Goal: Information Seeking & Learning: Learn about a topic

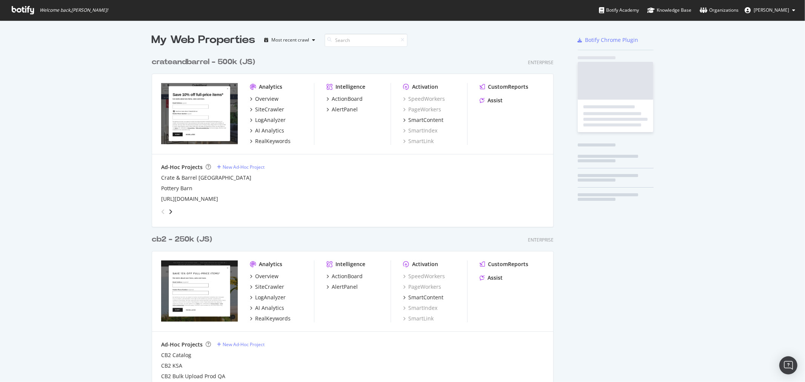
scroll to position [790, 401]
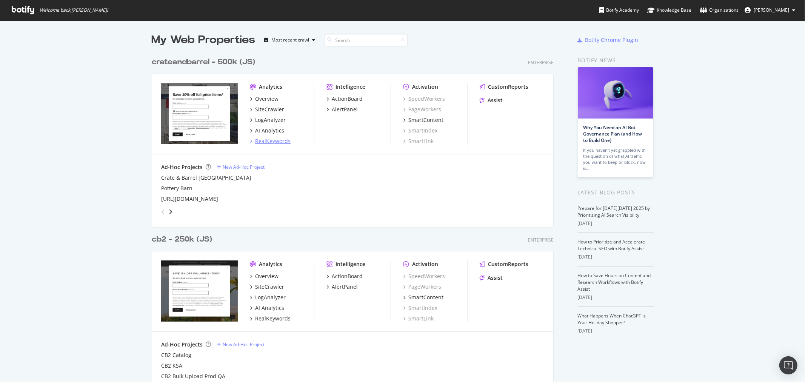
click at [275, 140] on div "RealKeywords" at bounding box center [272, 141] width 35 height 8
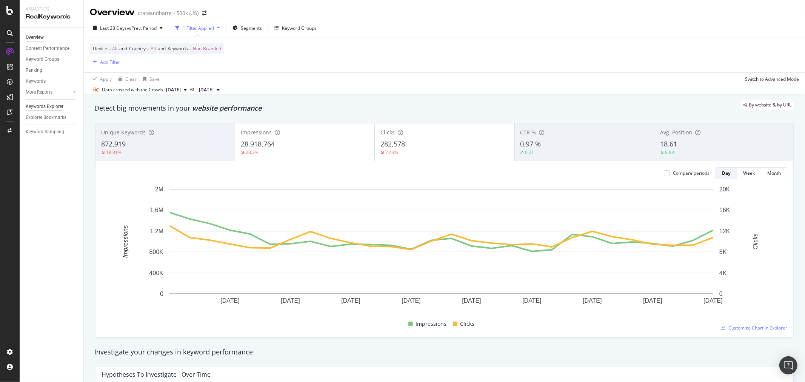
click at [48, 106] on div "Keywords Explorer" at bounding box center [45, 107] width 38 height 8
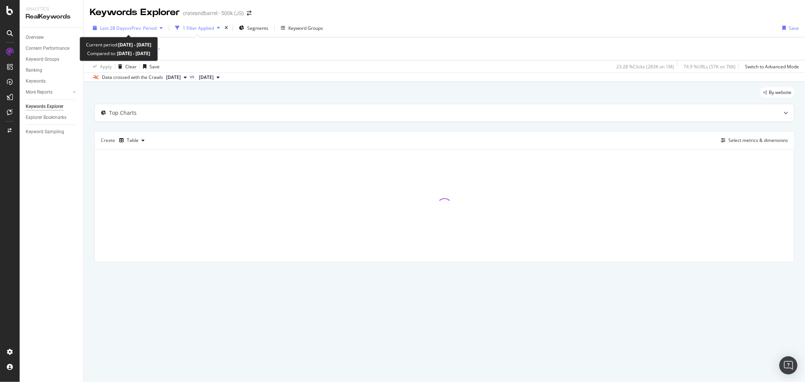
click at [127, 28] on span "vs Prev. Period" at bounding box center [142, 28] width 30 height 6
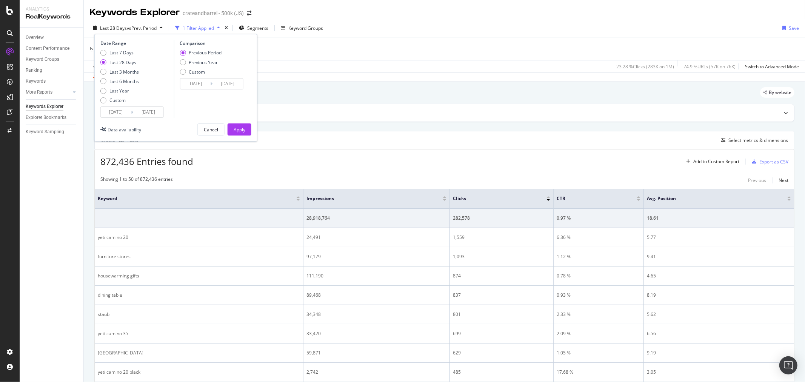
click at [119, 108] on input "[DATE]" at bounding box center [116, 112] width 30 height 11
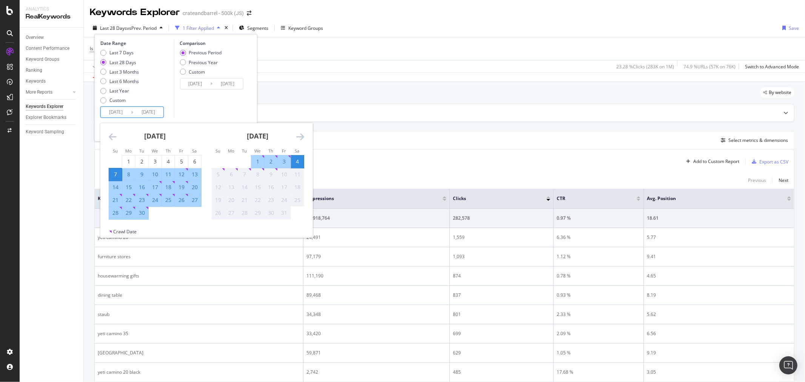
click at [111, 134] on icon "Move backward to switch to the previous month." at bounding box center [113, 136] width 8 height 9
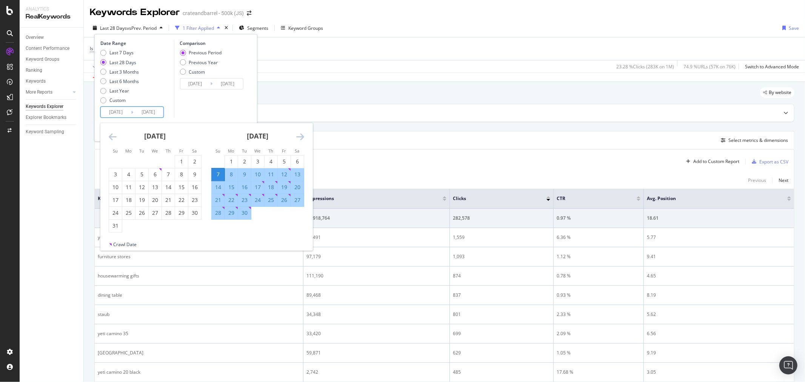
click at [110, 134] on icon "Move backward to switch to the previous month." at bounding box center [113, 136] width 8 height 9
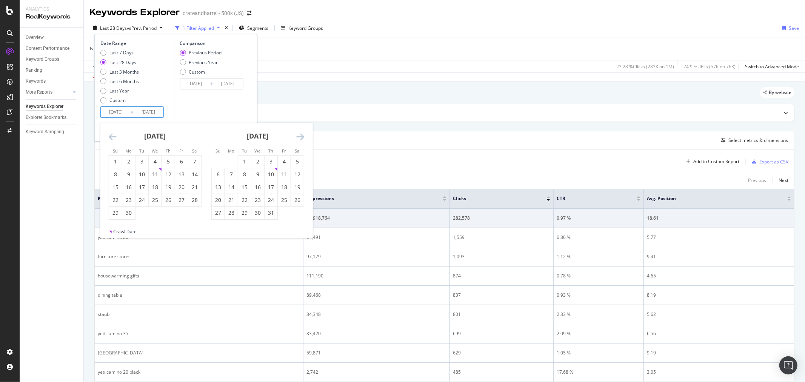
click at [110, 134] on icon "Move backward to switch to the previous month." at bounding box center [113, 136] width 8 height 9
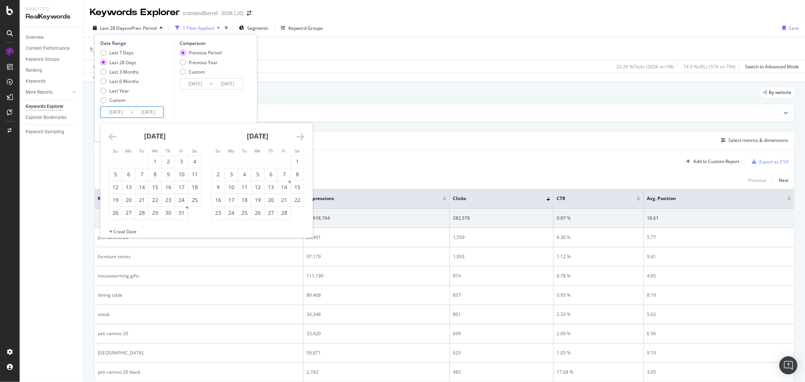
click at [110, 134] on icon "Move backward to switch to the previous month." at bounding box center [113, 136] width 8 height 9
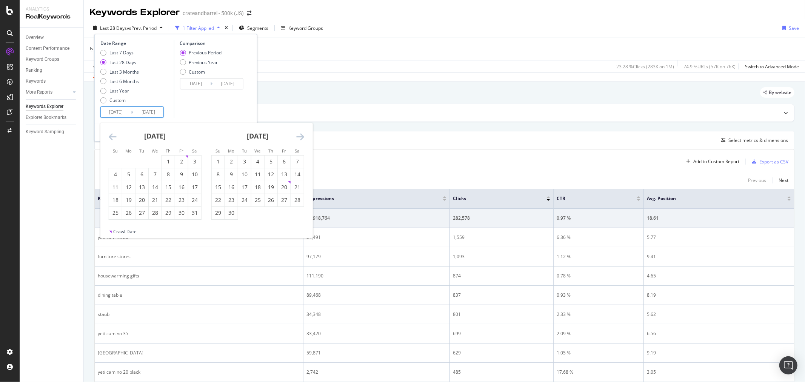
click at [110, 134] on icon "Move backward to switch to the previous month." at bounding box center [113, 136] width 8 height 9
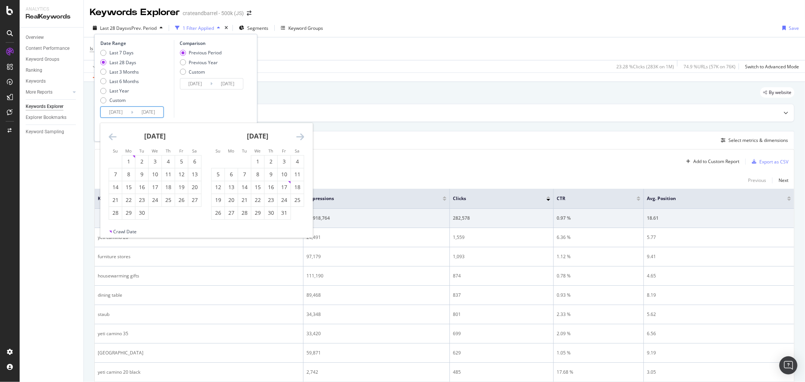
click at [110, 134] on icon "Move backward to switch to the previous month." at bounding box center [113, 136] width 8 height 9
click at [126, 159] on div "1" at bounding box center [128, 162] width 13 height 8
type input "[DATE]"
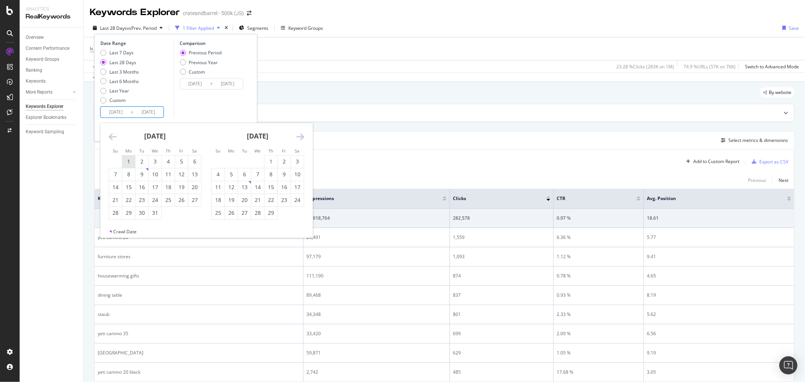
type input "[DATE]"
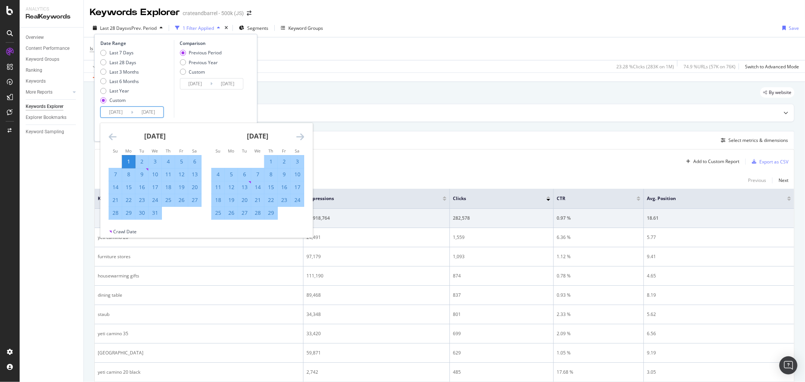
click at [300, 137] on icon "Move forward to switch to the next month." at bounding box center [300, 136] width 8 height 9
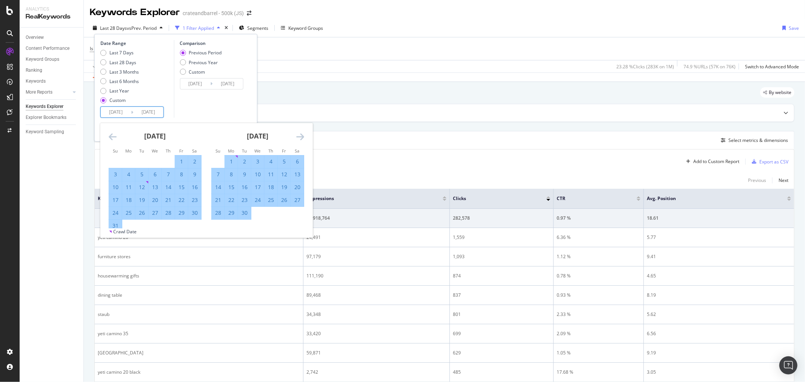
click at [300, 137] on icon "Move forward to switch to the next month." at bounding box center [300, 136] width 8 height 9
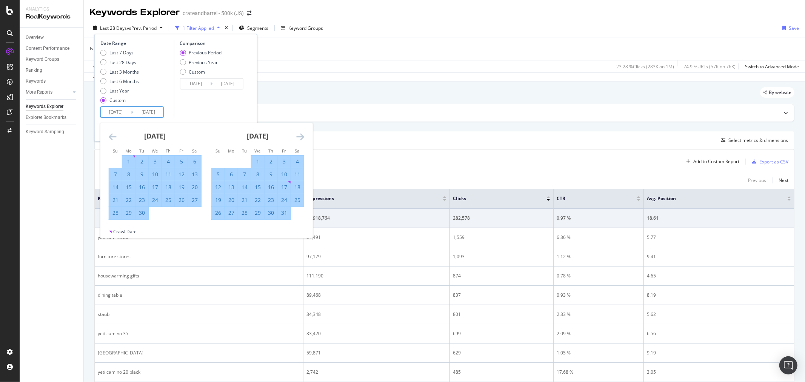
click at [300, 137] on icon "Move forward to switch to the next month." at bounding box center [300, 136] width 8 height 9
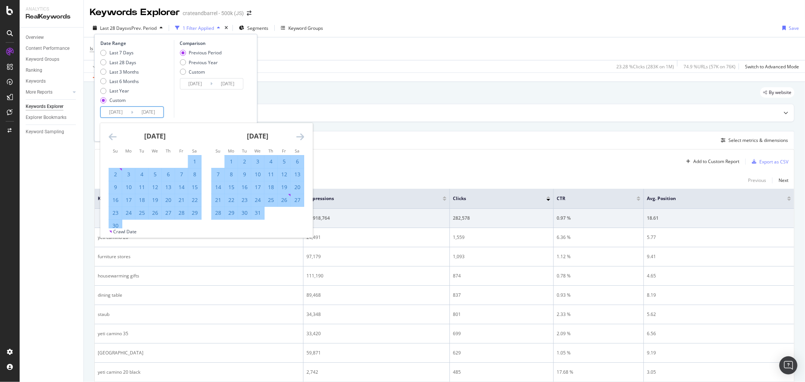
click at [300, 137] on icon "Move forward to switch to the next month." at bounding box center [300, 136] width 8 height 9
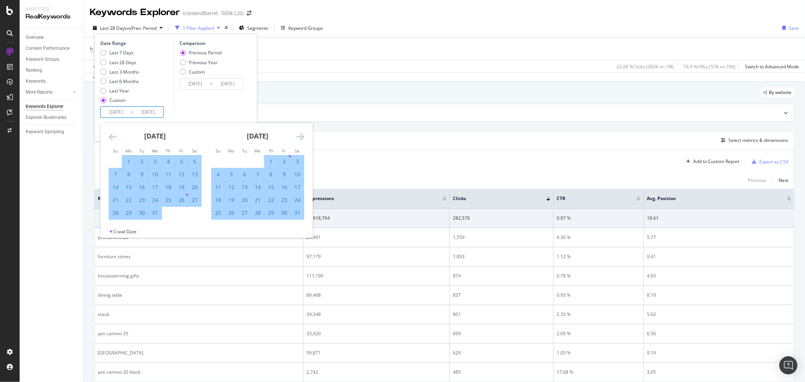
click at [300, 137] on icon "Move forward to switch to the next month." at bounding box center [300, 136] width 8 height 9
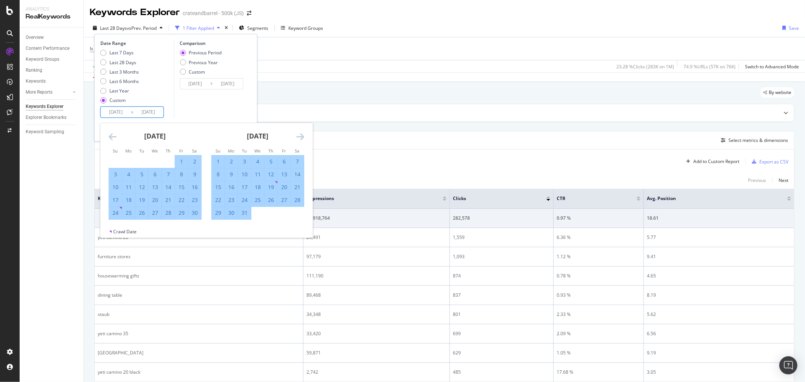
click at [244, 213] on div "31" at bounding box center [244, 213] width 13 height 8
type input "[DATE]"
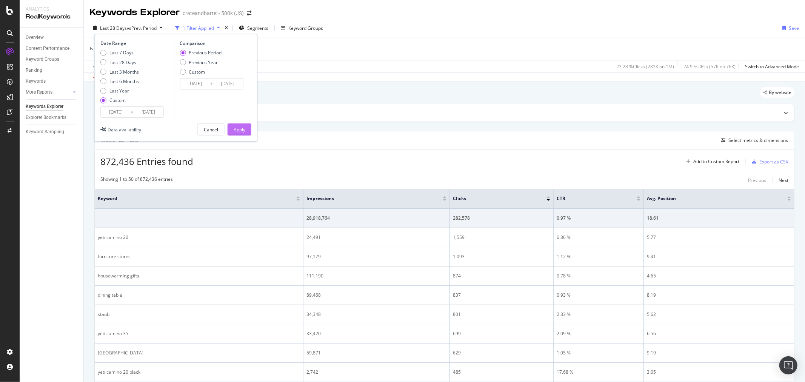
click at [244, 130] on div "Apply" at bounding box center [240, 129] width 12 height 6
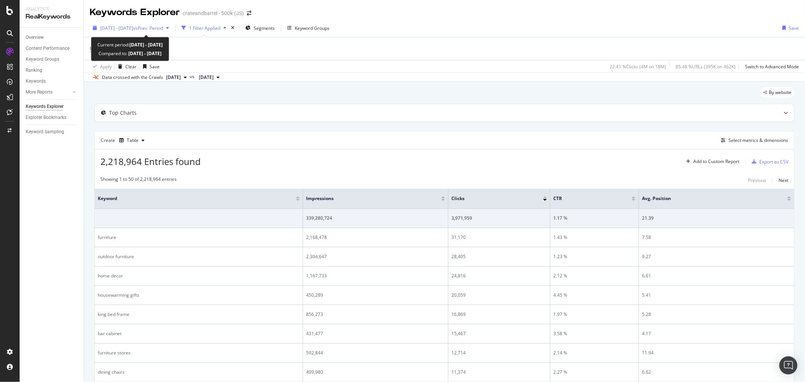
click at [133, 30] on span "[DATE] - [DATE]" at bounding box center [116, 28] width 33 height 6
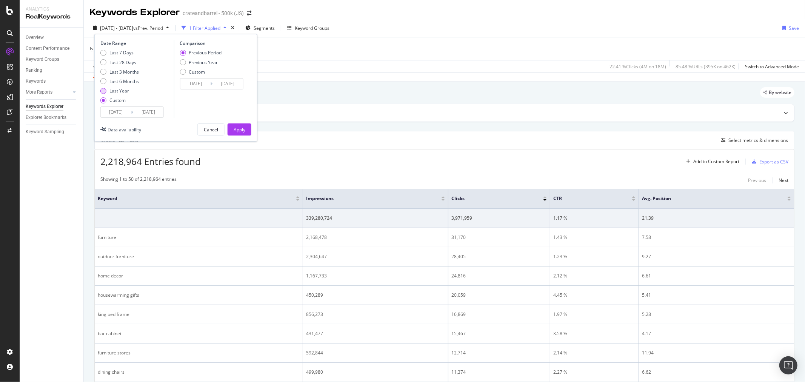
click at [103, 92] on div "Last Year" at bounding box center [103, 91] width 6 height 6
type input "[DATE]"
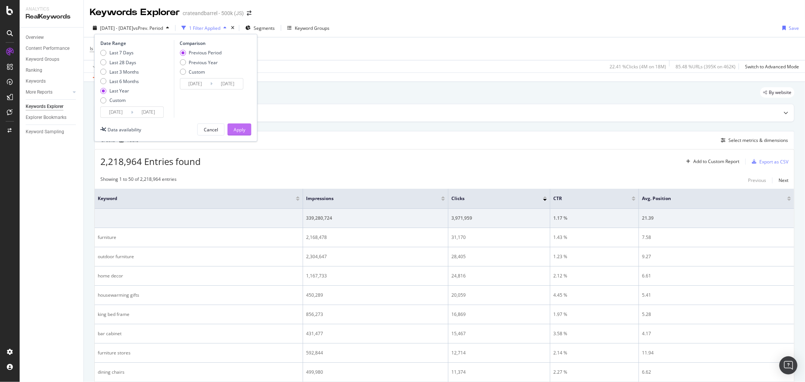
click at [238, 129] on div "Apply" at bounding box center [240, 129] width 12 height 6
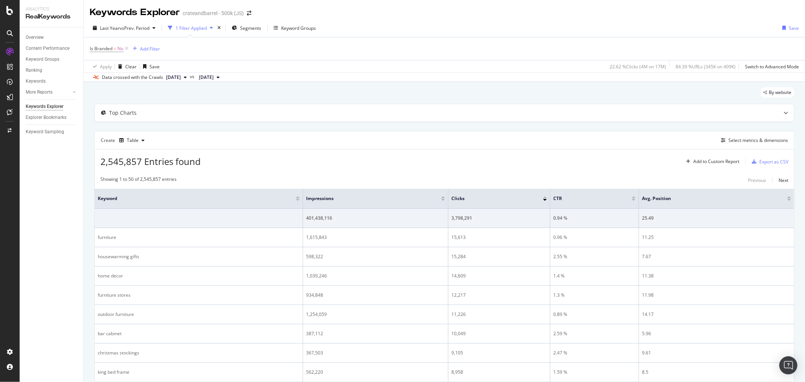
click at [783, 114] on icon at bounding box center [785, 113] width 5 height 5
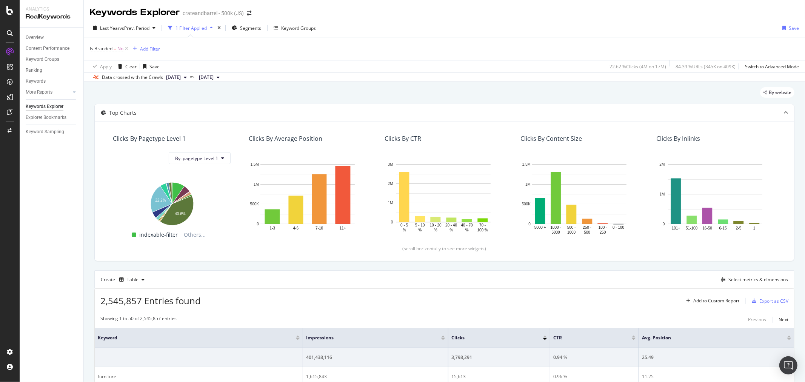
drag, startPoint x: 42, startPoint y: 35, endPoint x: 58, endPoint y: 195, distance: 160.8
click at [42, 35] on div "Overview" at bounding box center [35, 38] width 18 height 8
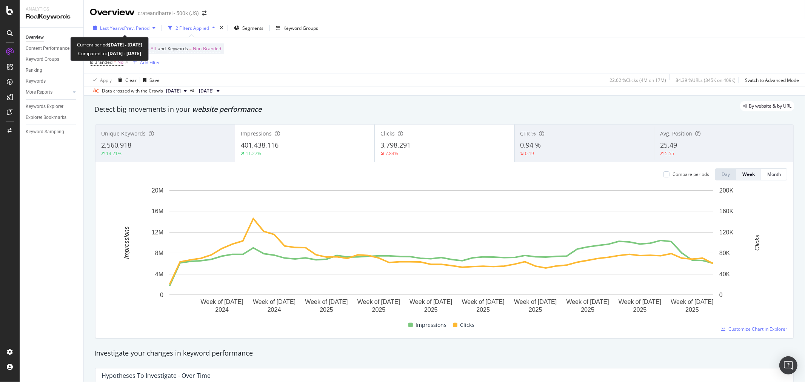
click at [120, 31] on span "vs Prev. Period" at bounding box center [135, 28] width 30 height 6
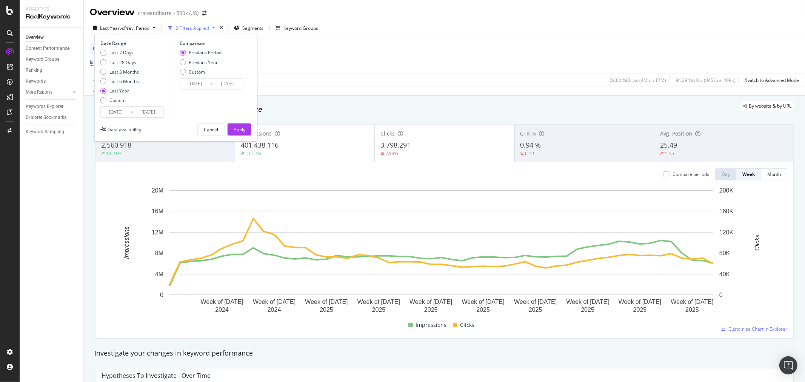
click at [111, 111] on input "[DATE]" at bounding box center [116, 112] width 30 height 11
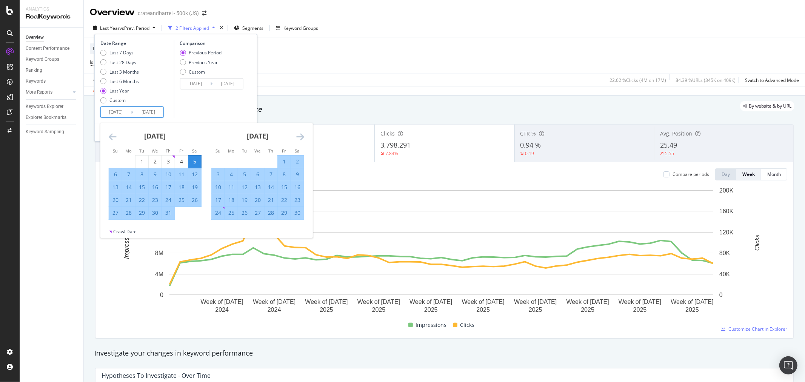
click at [110, 137] on icon "Move backward to switch to the previous month." at bounding box center [113, 136] width 8 height 9
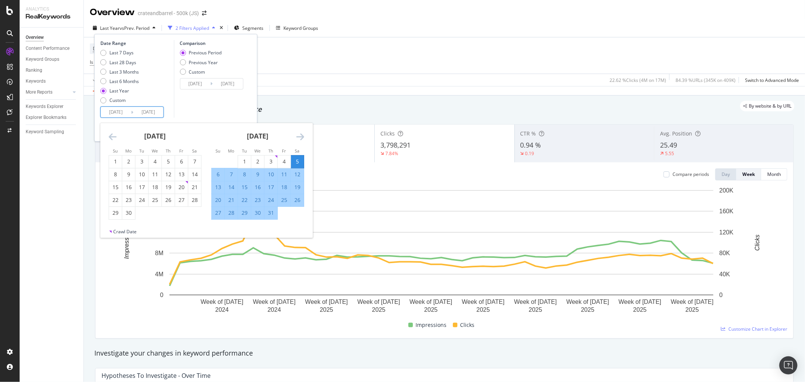
click at [110, 137] on icon "Move backward to switch to the previous month." at bounding box center [113, 136] width 8 height 9
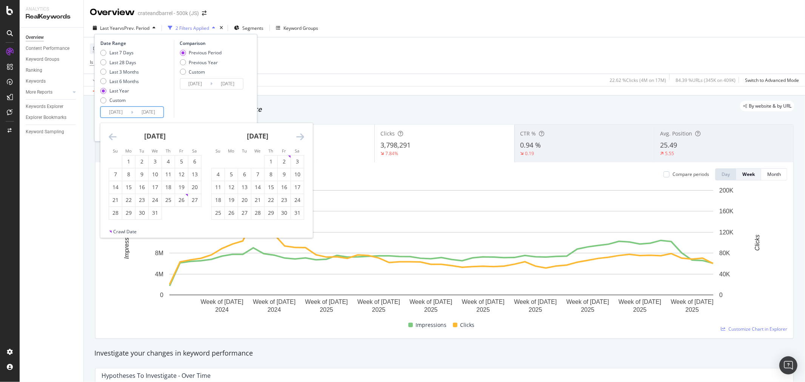
click at [110, 137] on icon "Move backward to switch to the previous month." at bounding box center [113, 136] width 8 height 9
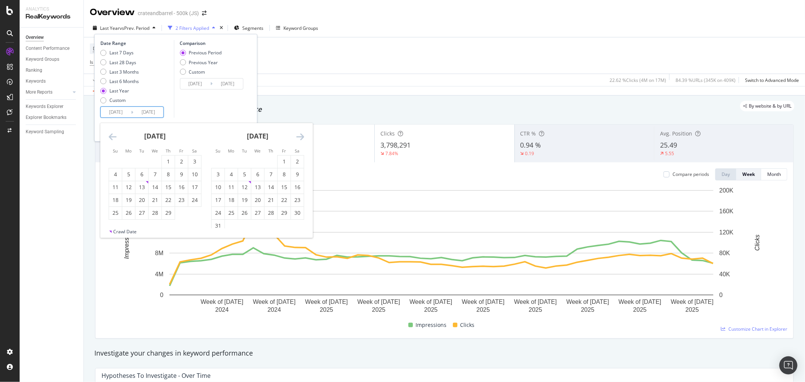
click at [110, 137] on icon "Move backward to switch to the previous month." at bounding box center [113, 136] width 8 height 9
drag, startPoint x: 130, startPoint y: 160, endPoint x: 191, endPoint y: 165, distance: 60.6
click at [131, 160] on div "1" at bounding box center [128, 162] width 13 height 8
type input "[DATE]"
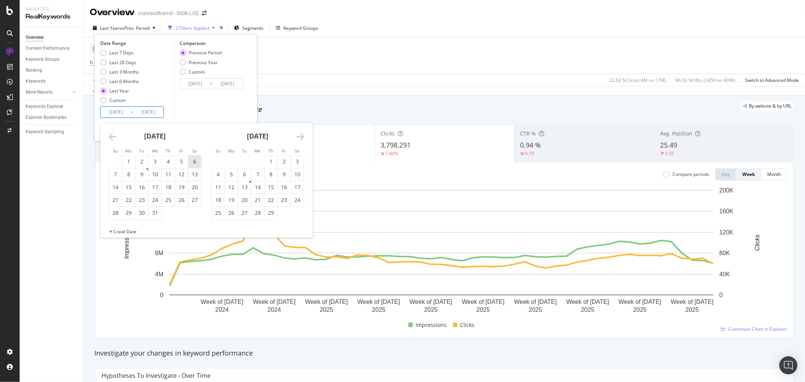
type input "[DATE]"
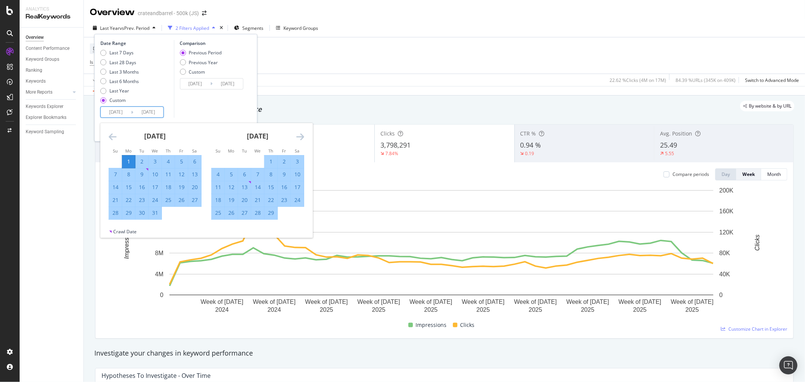
click at [302, 135] on icon "Move forward to switch to the next month." at bounding box center [300, 136] width 8 height 9
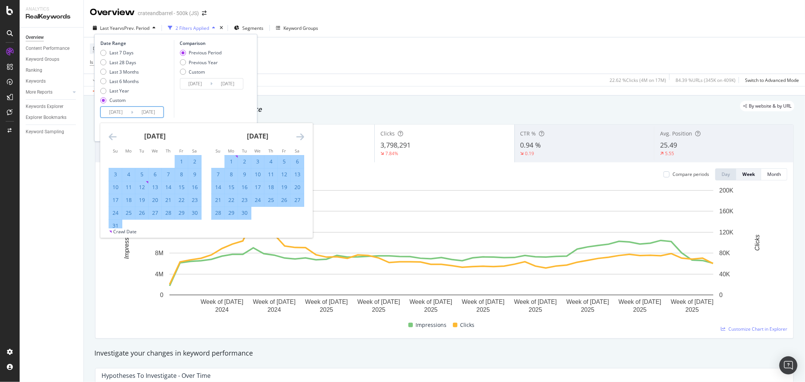
click at [302, 135] on icon "Move forward to switch to the next month." at bounding box center [300, 136] width 8 height 9
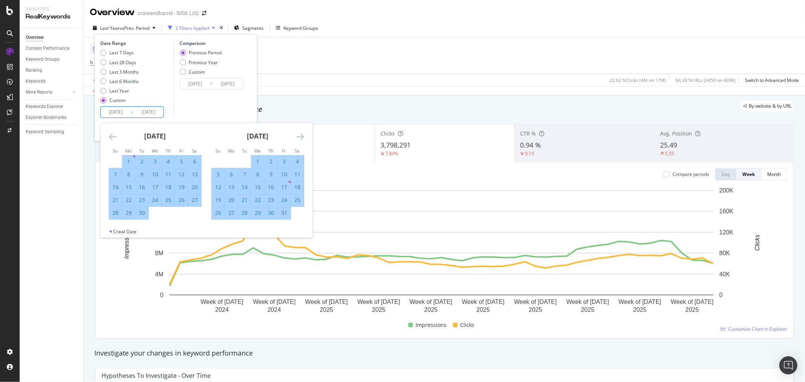
click at [302, 135] on icon "Move forward to switch to the next month." at bounding box center [300, 136] width 8 height 9
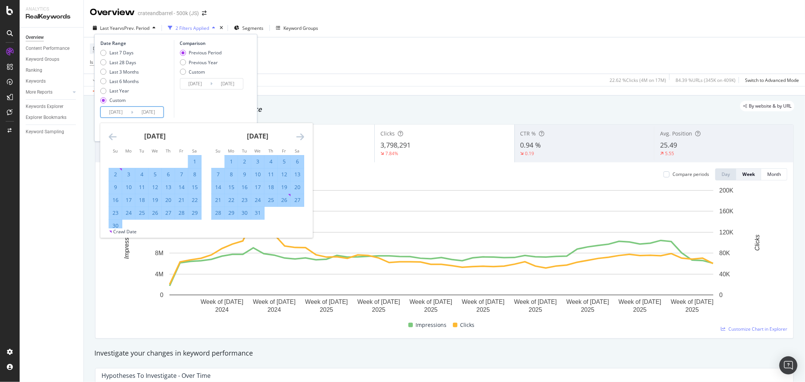
click at [302, 135] on icon "Move forward to switch to the next month." at bounding box center [300, 136] width 8 height 9
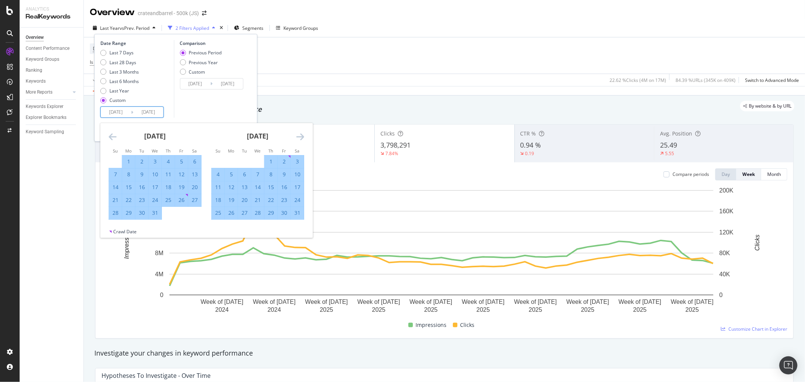
click at [302, 135] on icon "Move forward to switch to the next month." at bounding box center [300, 136] width 8 height 9
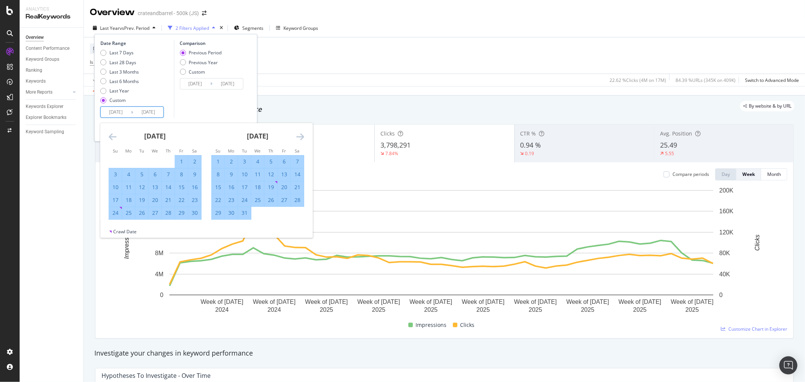
click at [302, 135] on icon "Move forward to switch to the next month." at bounding box center [300, 136] width 8 height 9
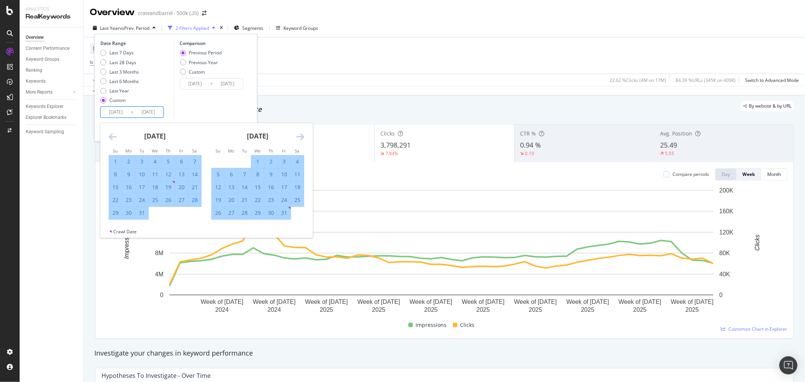
click at [141, 214] on div "31" at bounding box center [141, 213] width 13 height 8
type input "[DATE]"
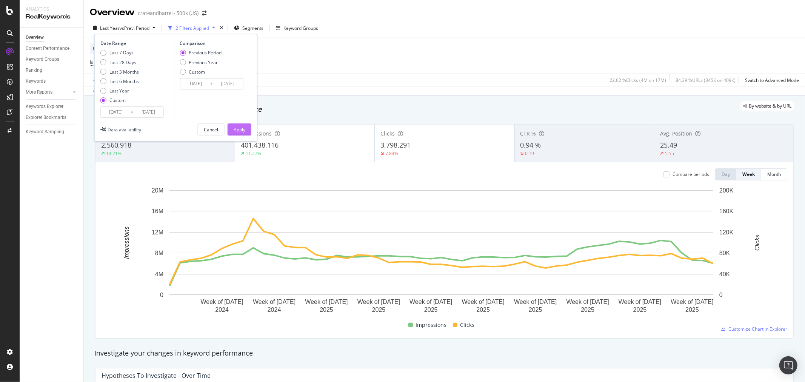
click at [243, 126] on div "Apply" at bounding box center [240, 129] width 12 height 6
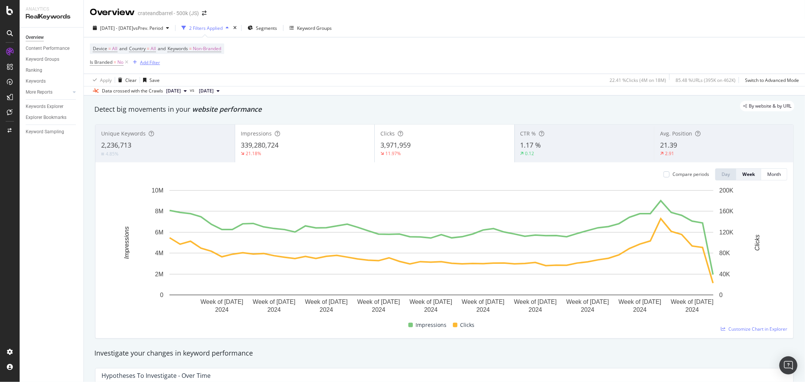
click at [155, 62] on div "Add Filter" at bounding box center [150, 62] width 20 height 6
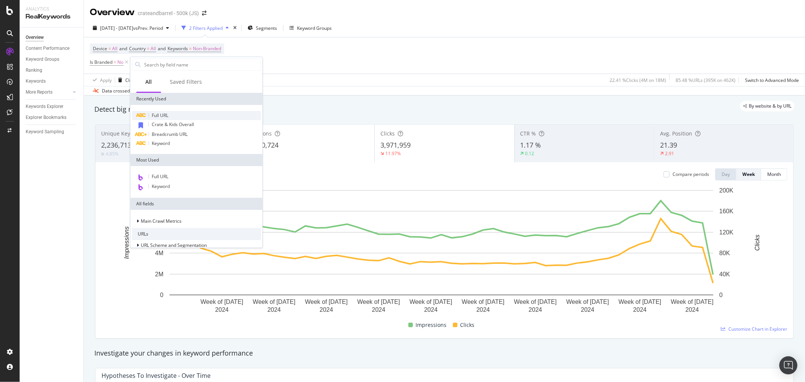
click at [176, 114] on div "Full URL" at bounding box center [196, 115] width 129 height 9
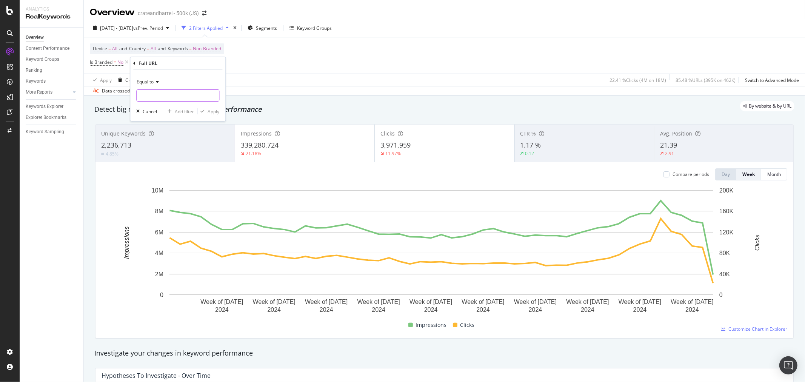
click at [159, 98] on input "text" at bounding box center [178, 95] width 82 height 12
paste input "[URL][DOMAIN_NAME]"
type input "[URL][DOMAIN_NAME]"
click at [210, 108] on div "Apply" at bounding box center [213, 111] width 12 height 6
